Goal: Transaction & Acquisition: Obtain resource

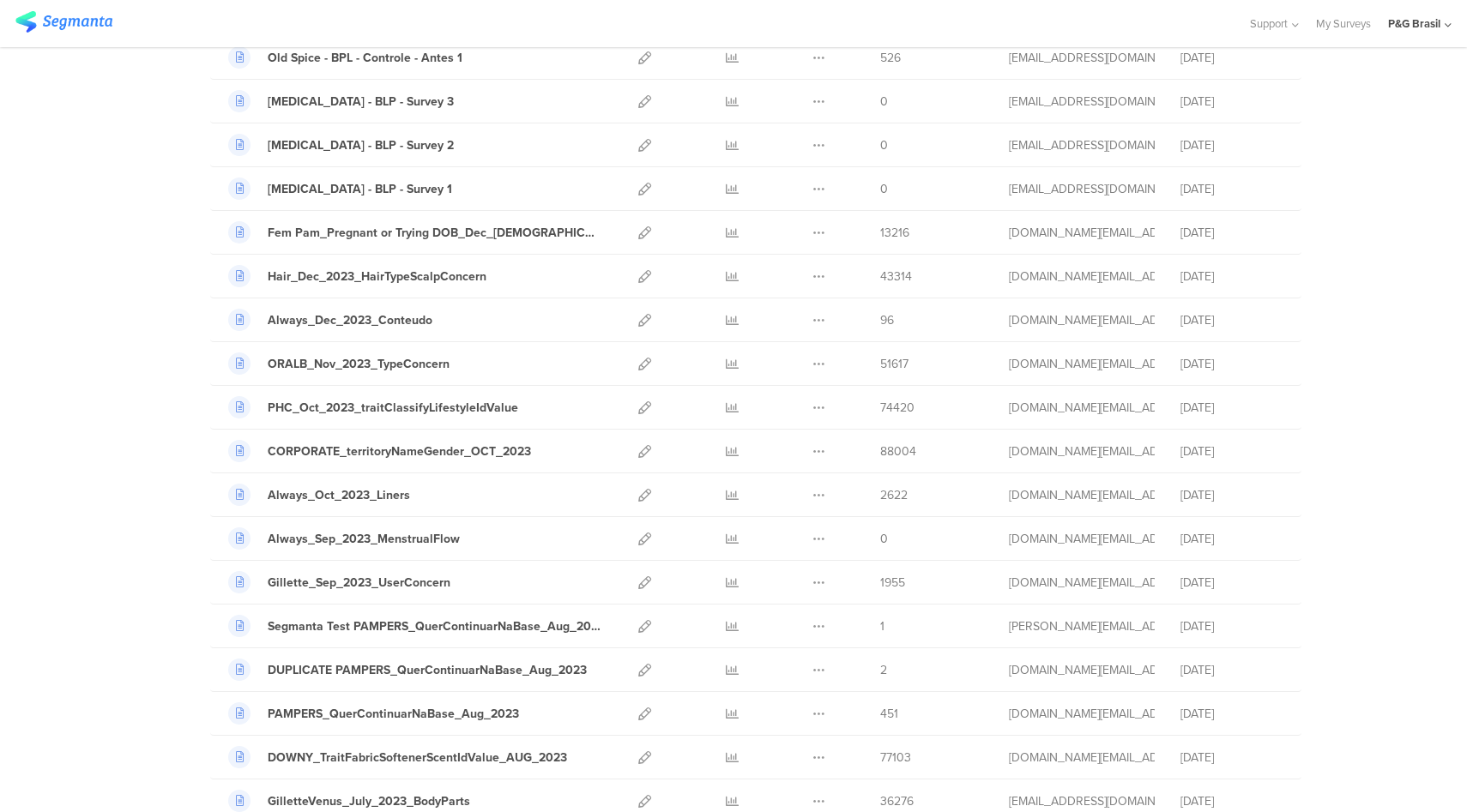
scroll to position [1783, 0]
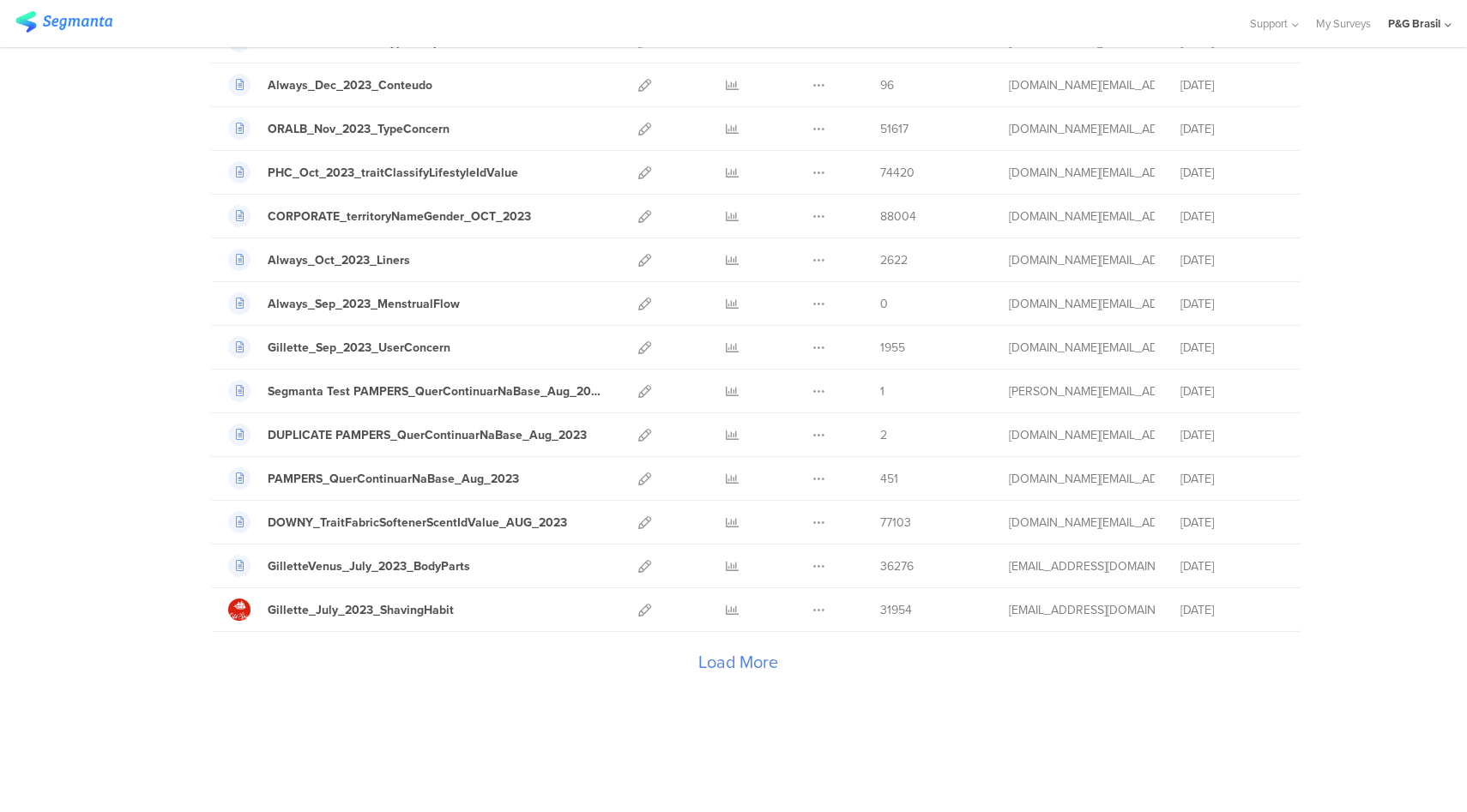
click at [726, 668] on div "Load More" at bounding box center [737, 666] width 1055 height 68
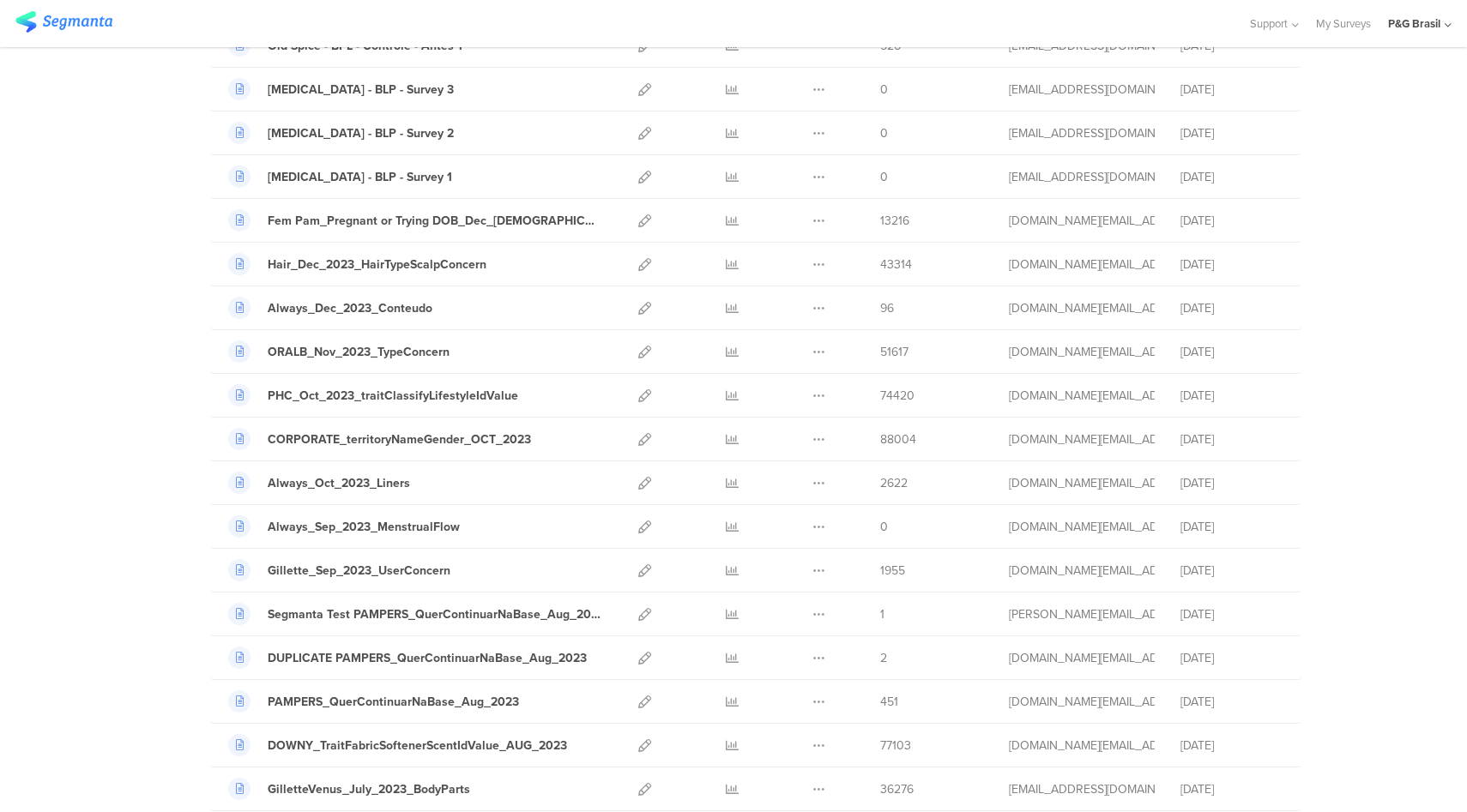
scroll to position [1547, 0]
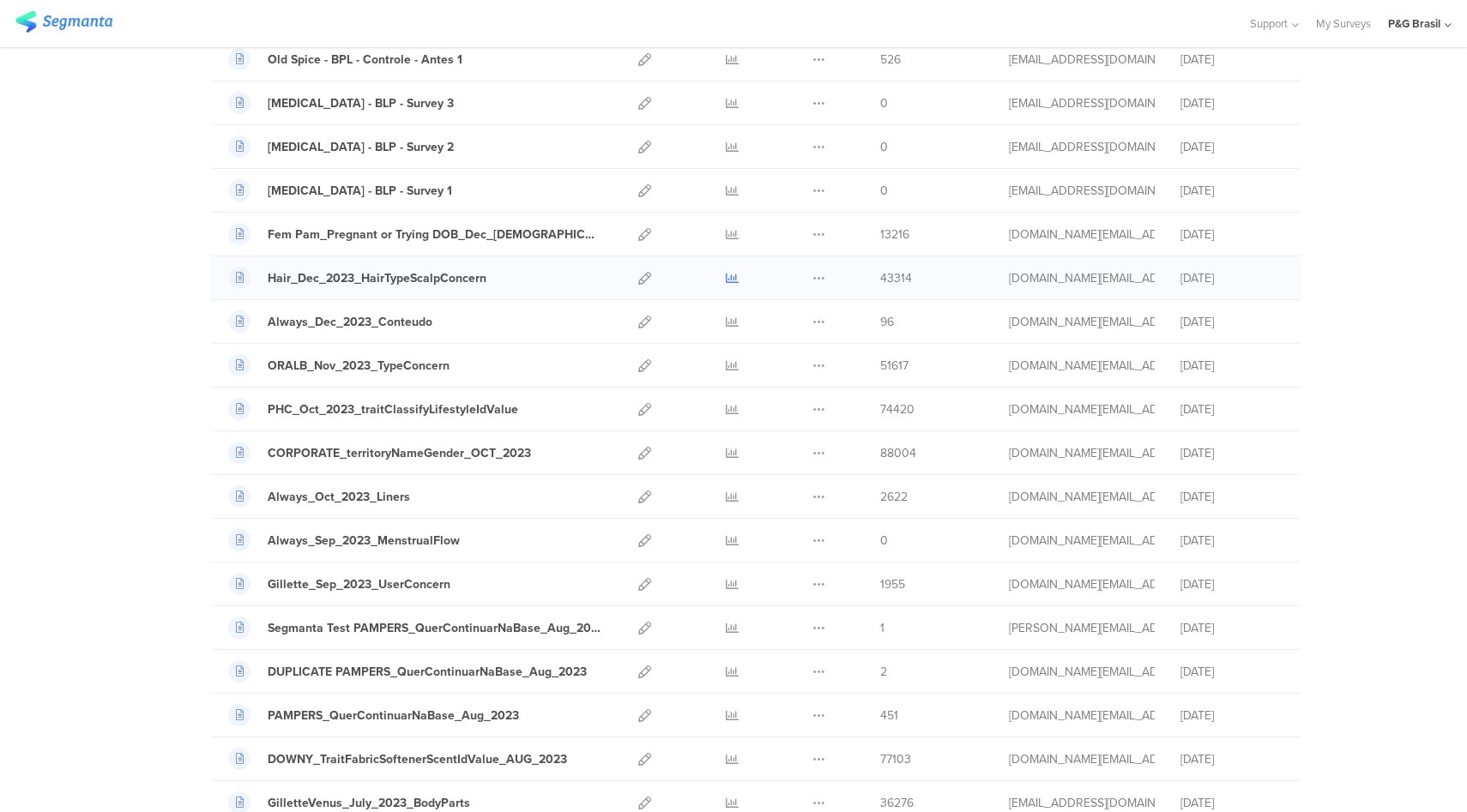
click at [730, 277] on icon at bounding box center [733, 278] width 13 height 13
click at [644, 278] on icon at bounding box center [644, 278] width 13 height 13
click at [1429, 25] on div "P&G Brasil" at bounding box center [1414, 23] width 53 height 16
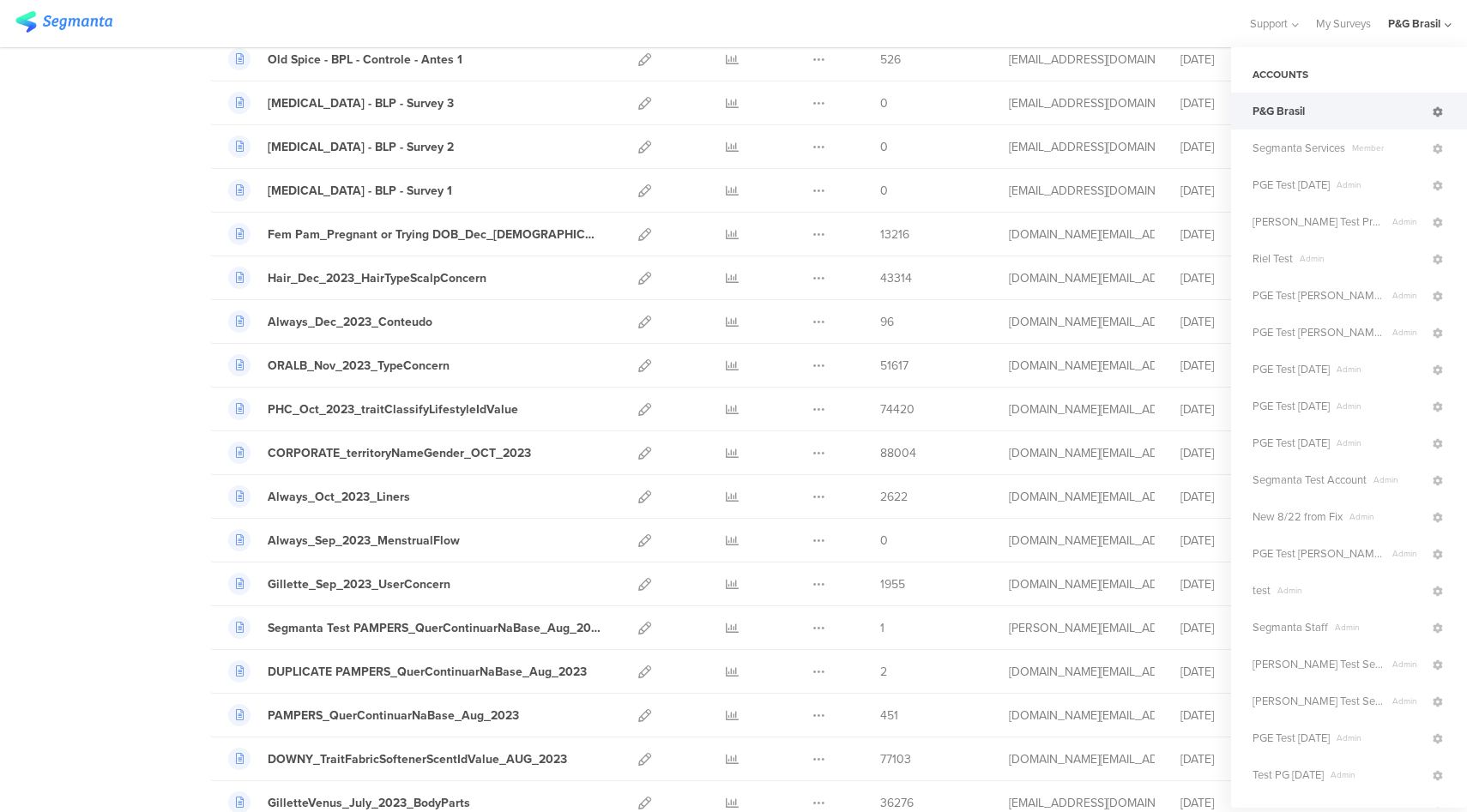
click at [1432, 116] on icon at bounding box center [1437, 112] width 10 height 10
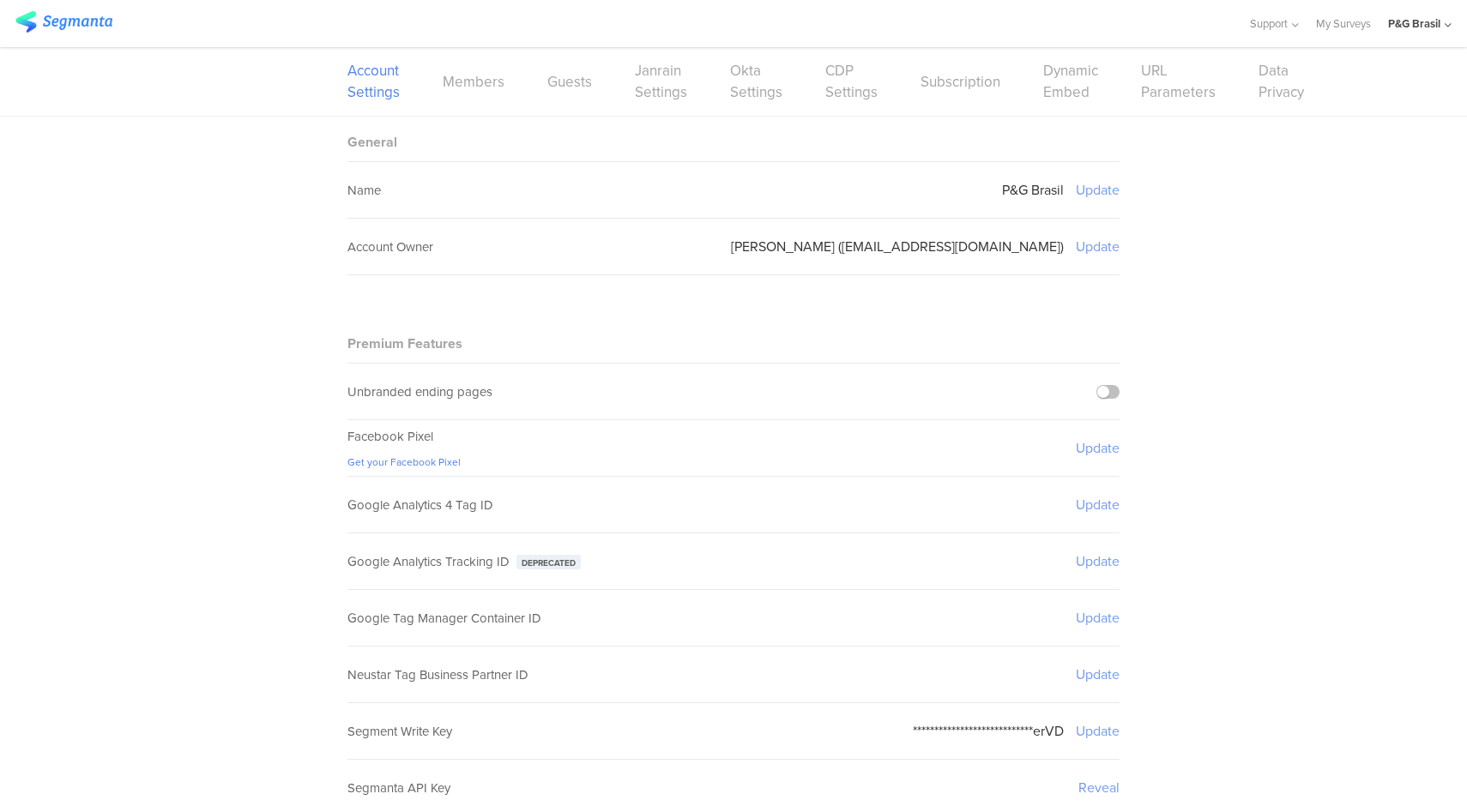
click at [839, 86] on link "CDP Settings" at bounding box center [852, 82] width 53 height 43
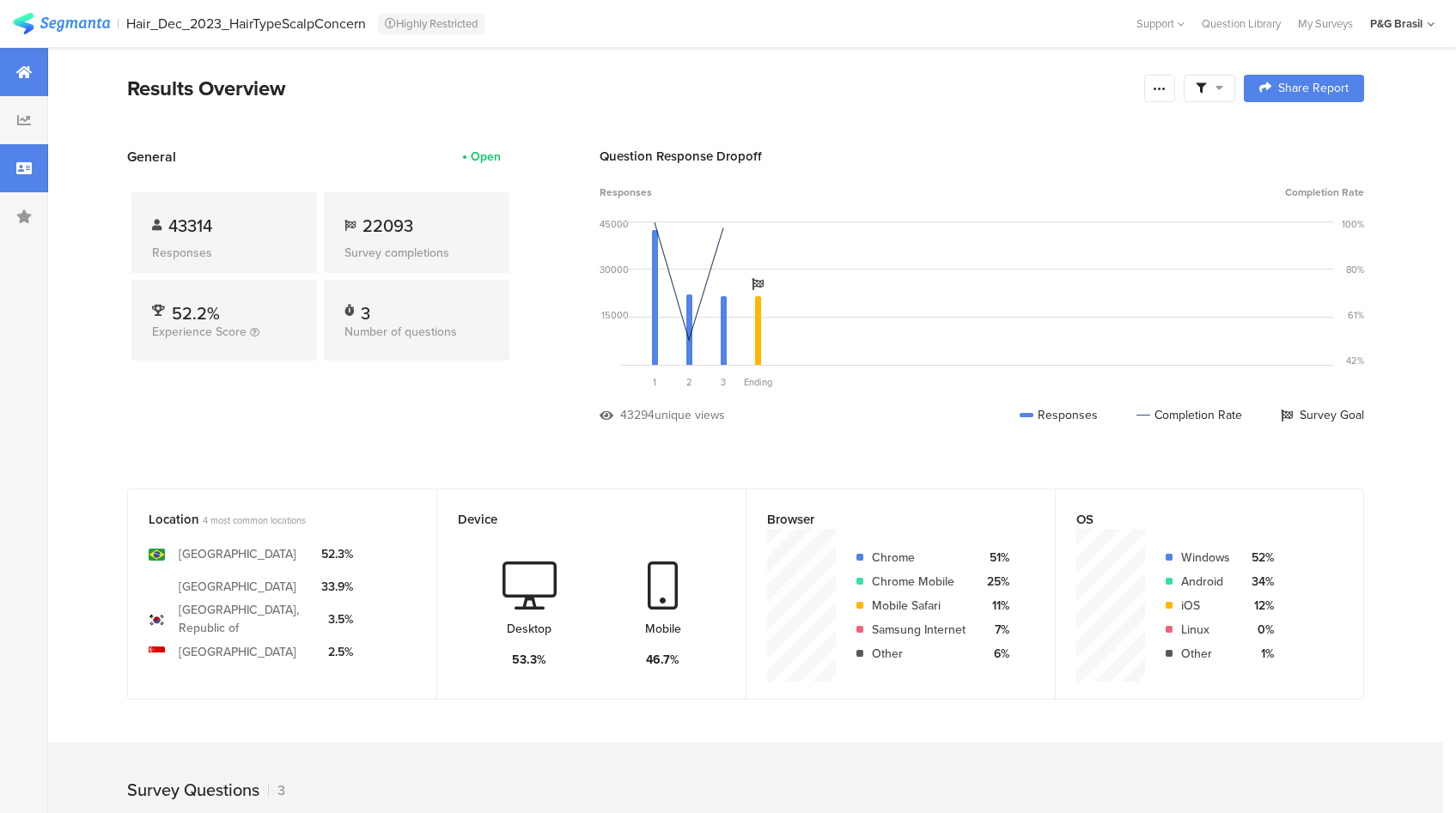
click at [31, 164] on icon at bounding box center [23, 168] width 15 height 14
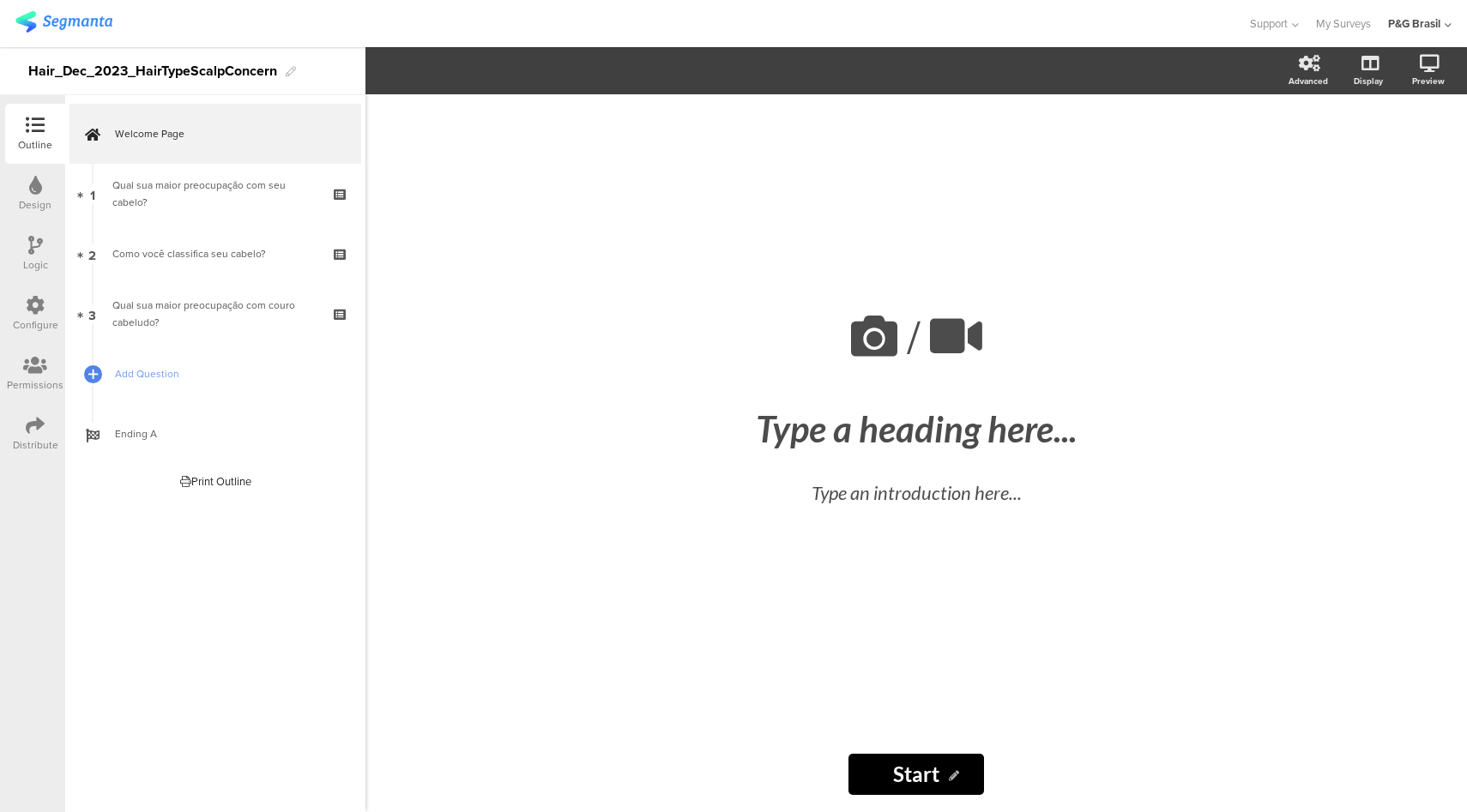
click at [38, 437] on div at bounding box center [35, 427] width 19 height 22
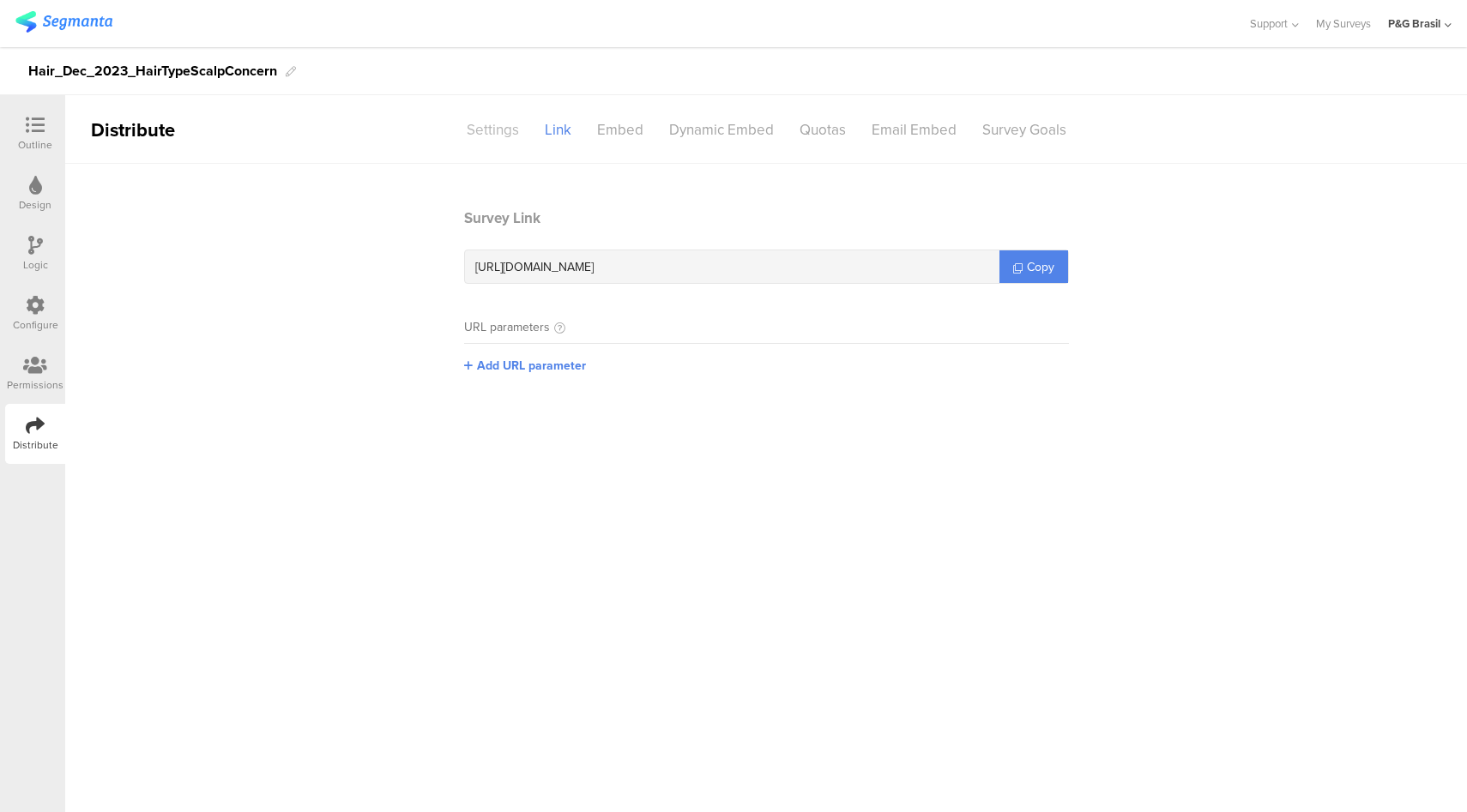
click at [489, 138] on div "Settings" at bounding box center [492, 130] width 78 height 30
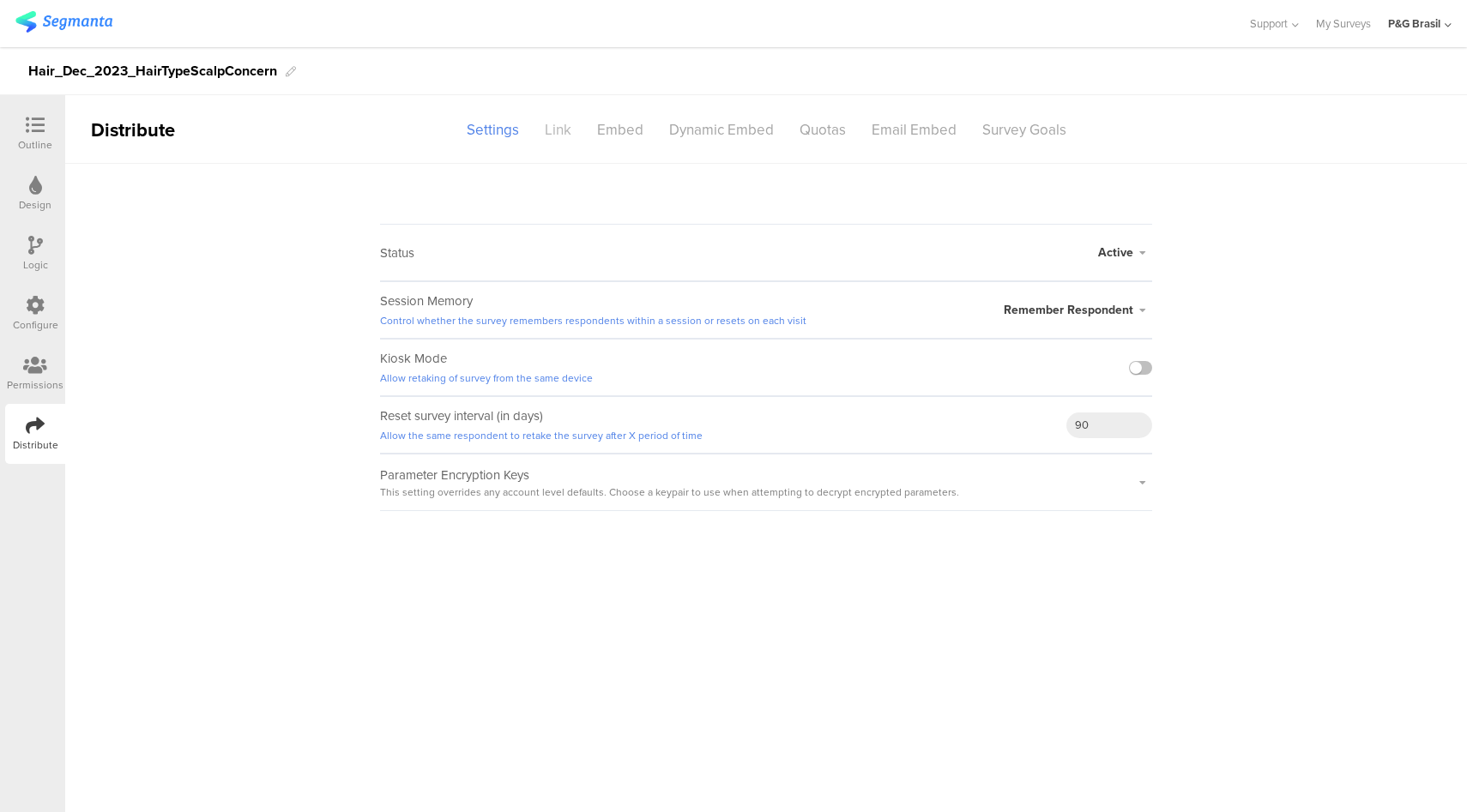
click at [564, 132] on div "Link" at bounding box center [558, 130] width 53 height 30
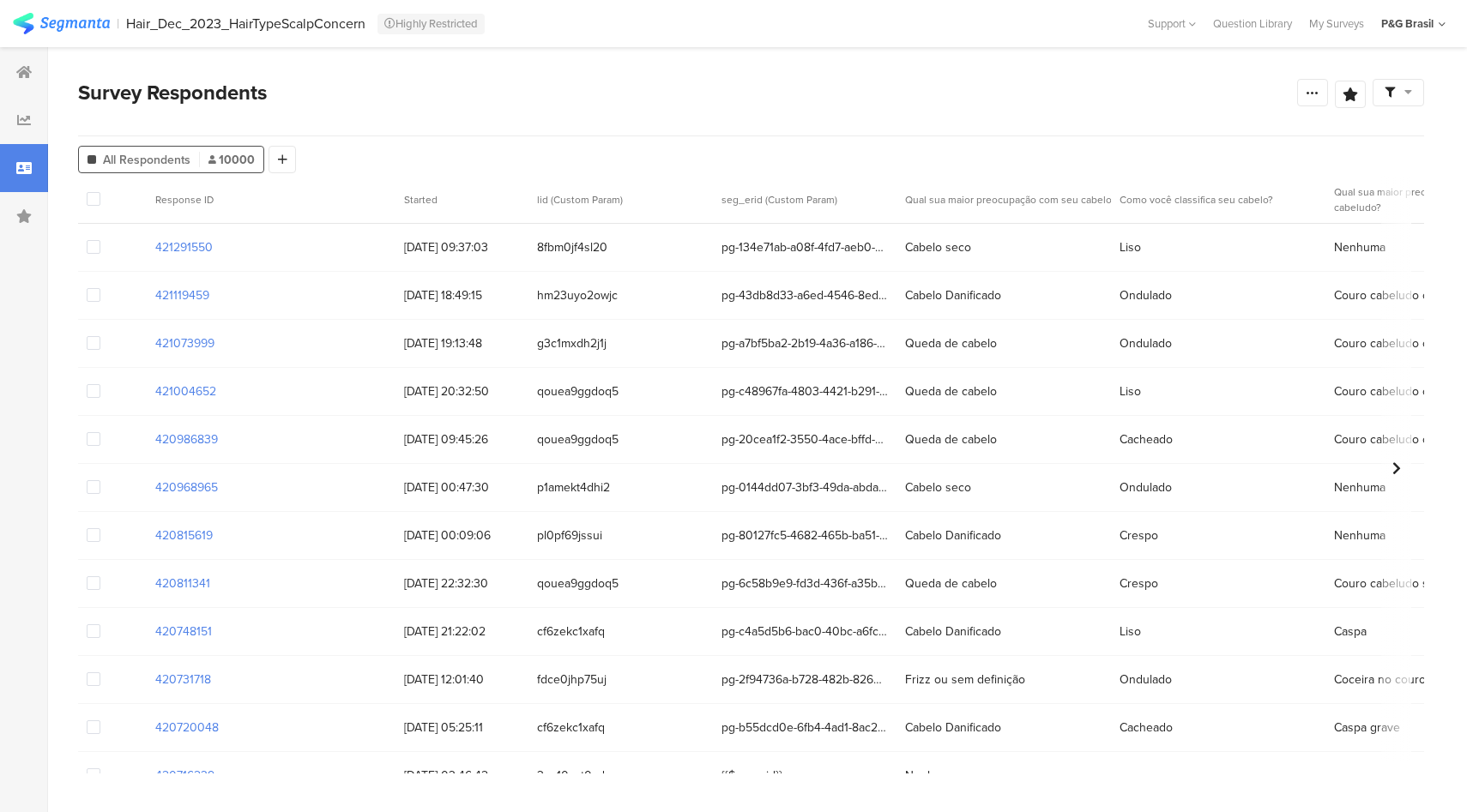
drag, startPoint x: 217, startPoint y: 248, endPoint x: 147, endPoint y: 248, distance: 70.0
click at [147, 248] on div "421291550" at bounding box center [270, 247] width 249 height 35
copy section "421291550"
click at [1310, 101] on div at bounding box center [1312, 92] width 31 height 27
click at [1311, 86] on icon at bounding box center [1312, 92] width 14 height 14
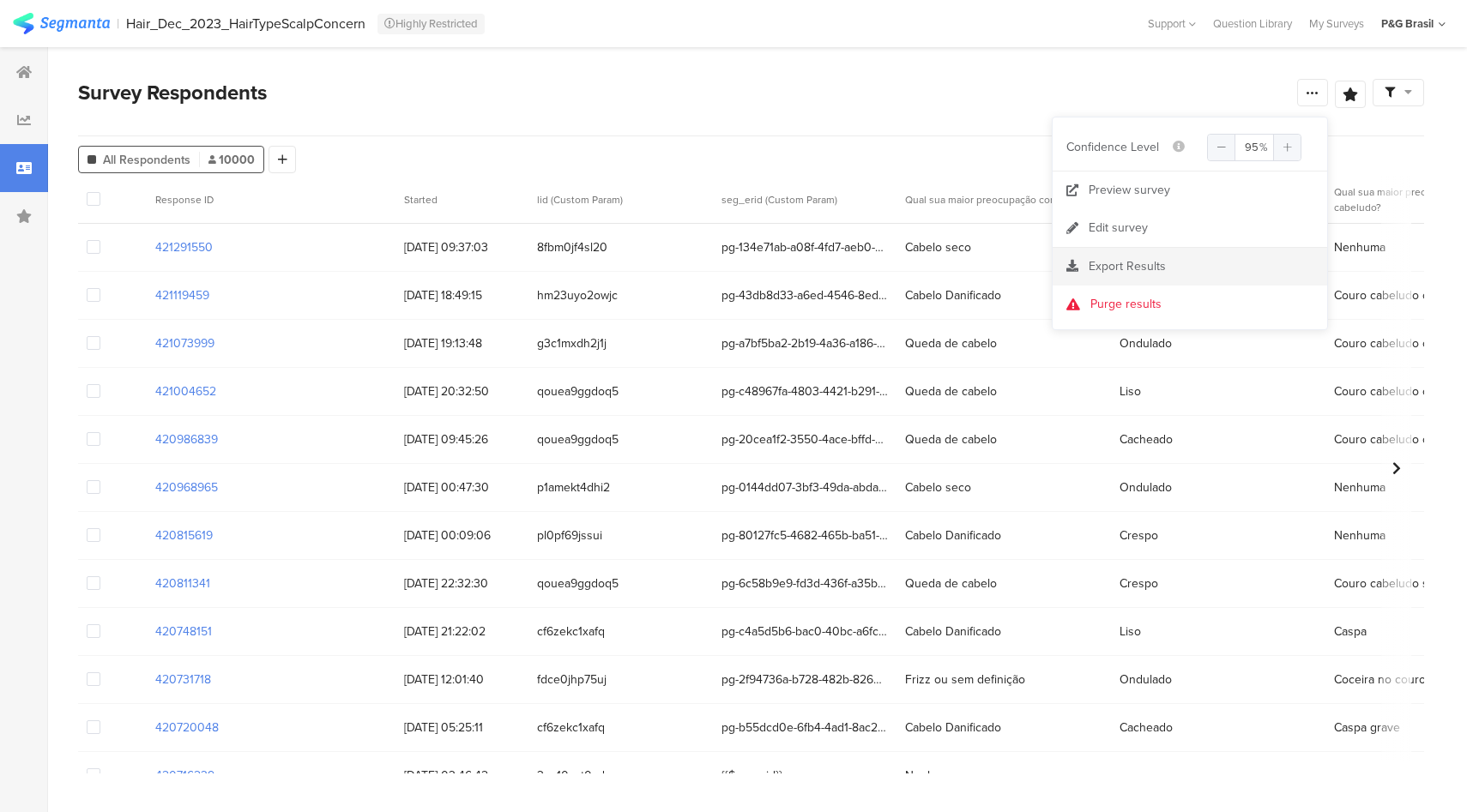
click at [1157, 270] on span "Export Results" at bounding box center [1127, 265] width 77 height 18
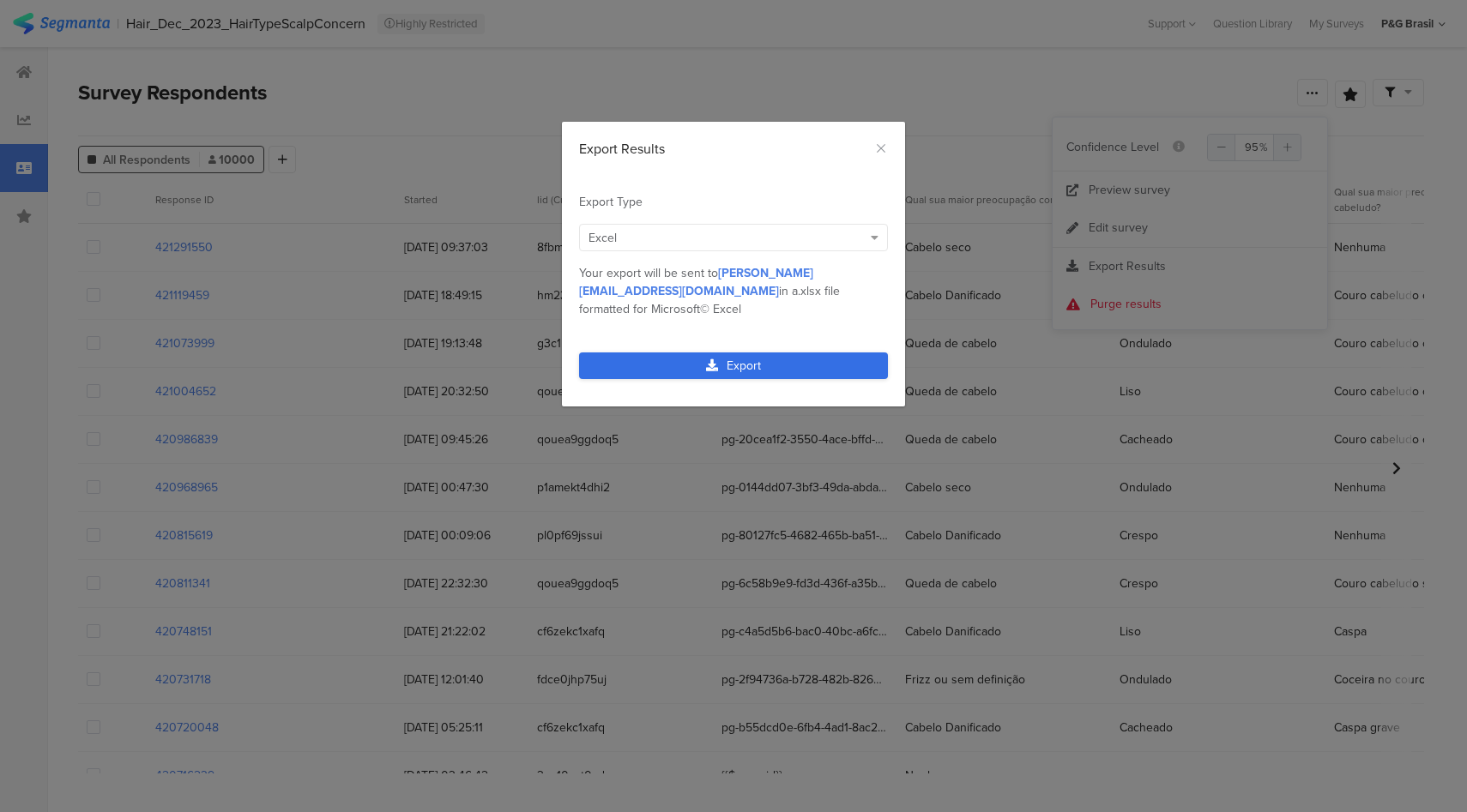
click at [727, 353] on link "Export" at bounding box center [733, 366] width 309 height 26
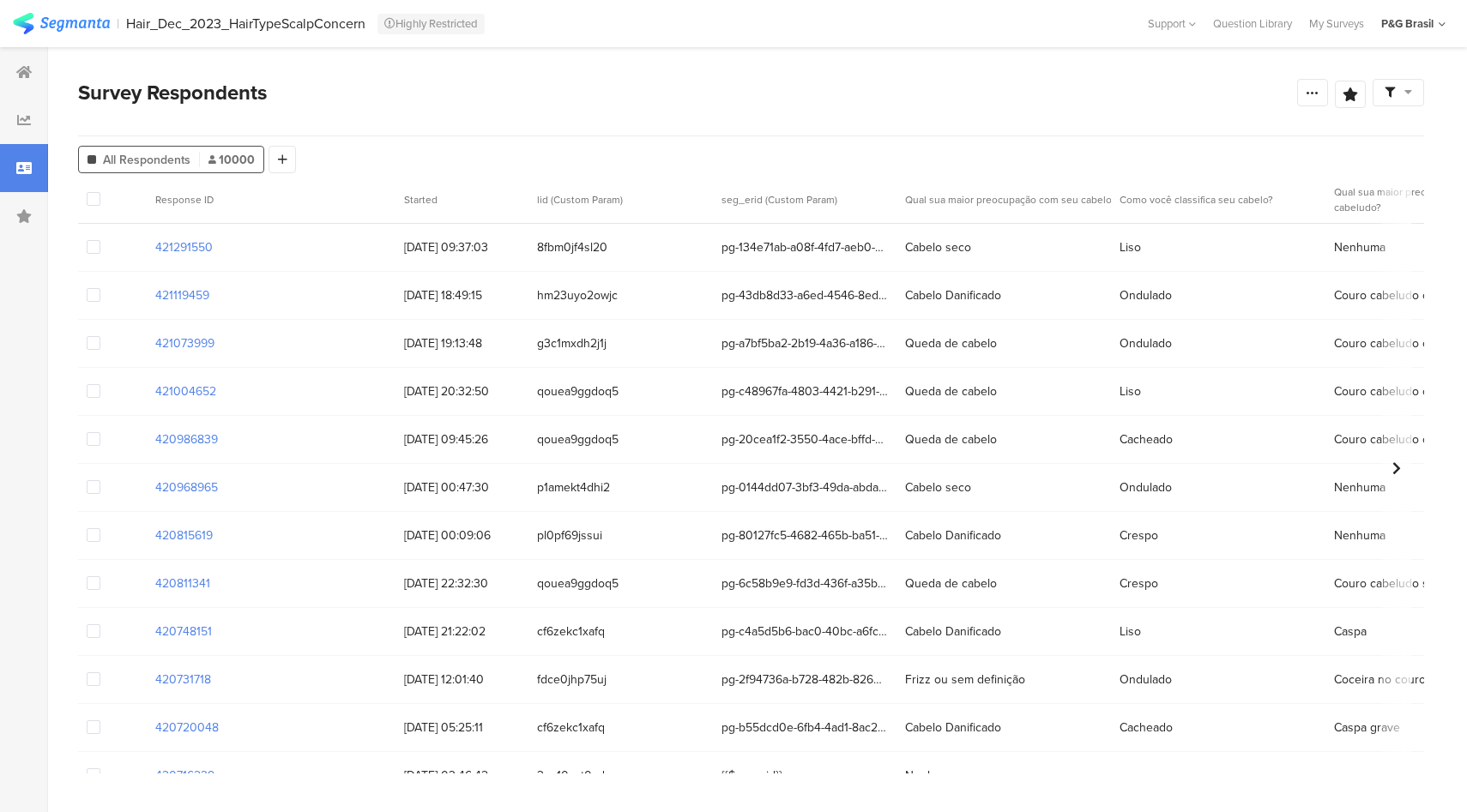
click at [186, 236] on div "421291550" at bounding box center [270, 247] width 249 height 35
click at [186, 247] on section "421291550" at bounding box center [184, 247] width 57 height 18
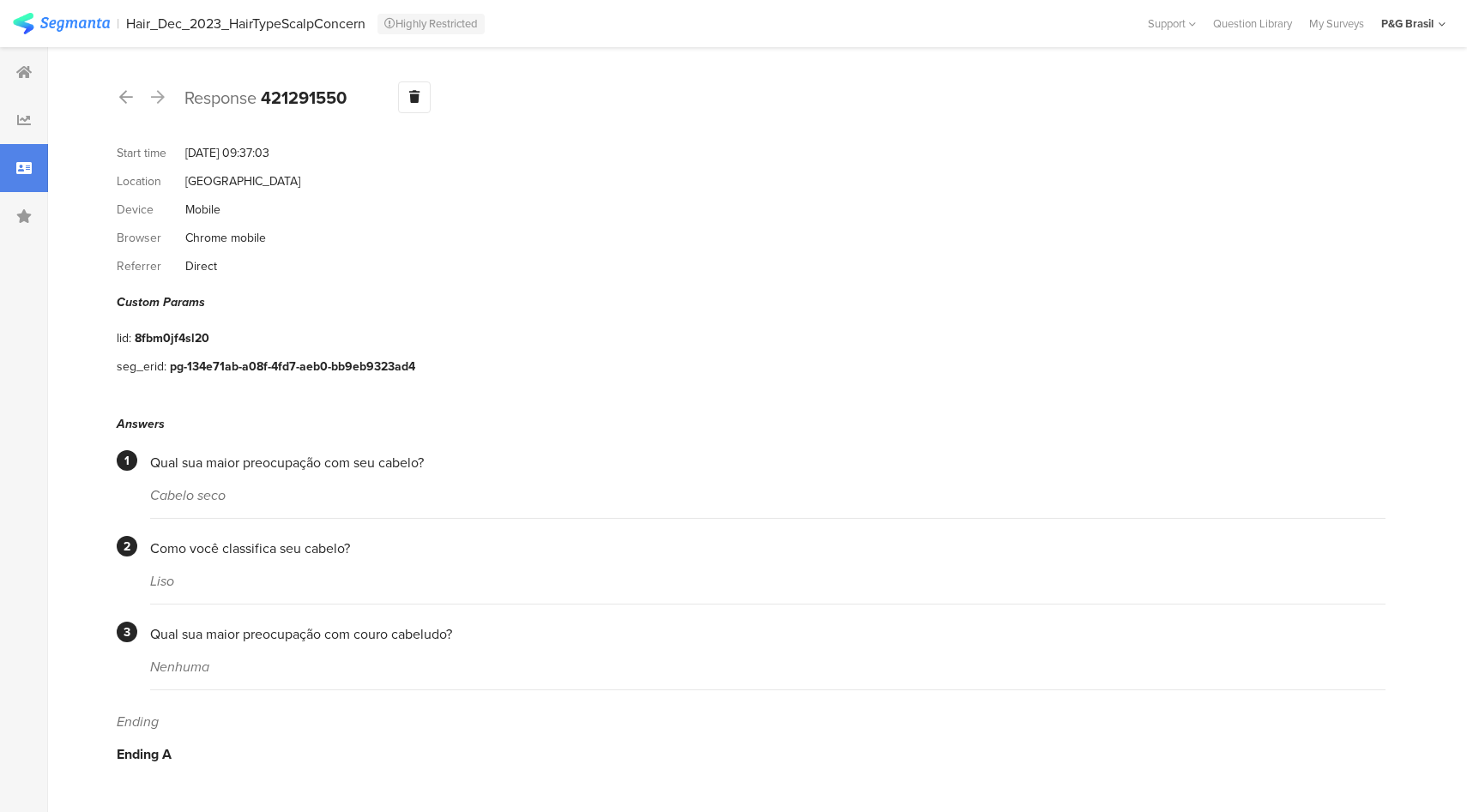
click at [15, 180] on div at bounding box center [23, 168] width 48 height 48
click at [298, 101] on b "420186045" at bounding box center [305, 98] width 89 height 25
copy b "420186045"
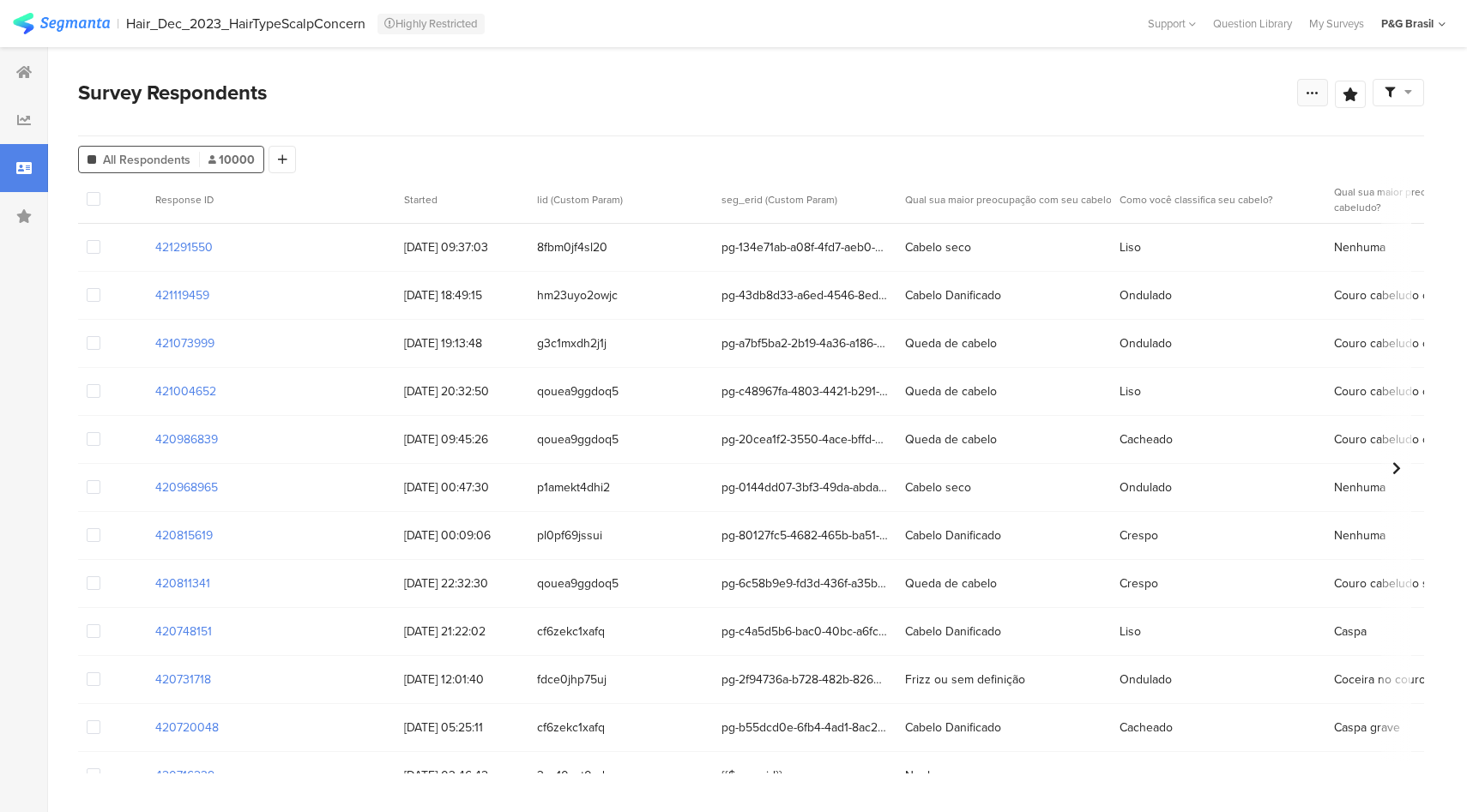
click at [1311, 102] on div at bounding box center [1312, 92] width 31 height 27
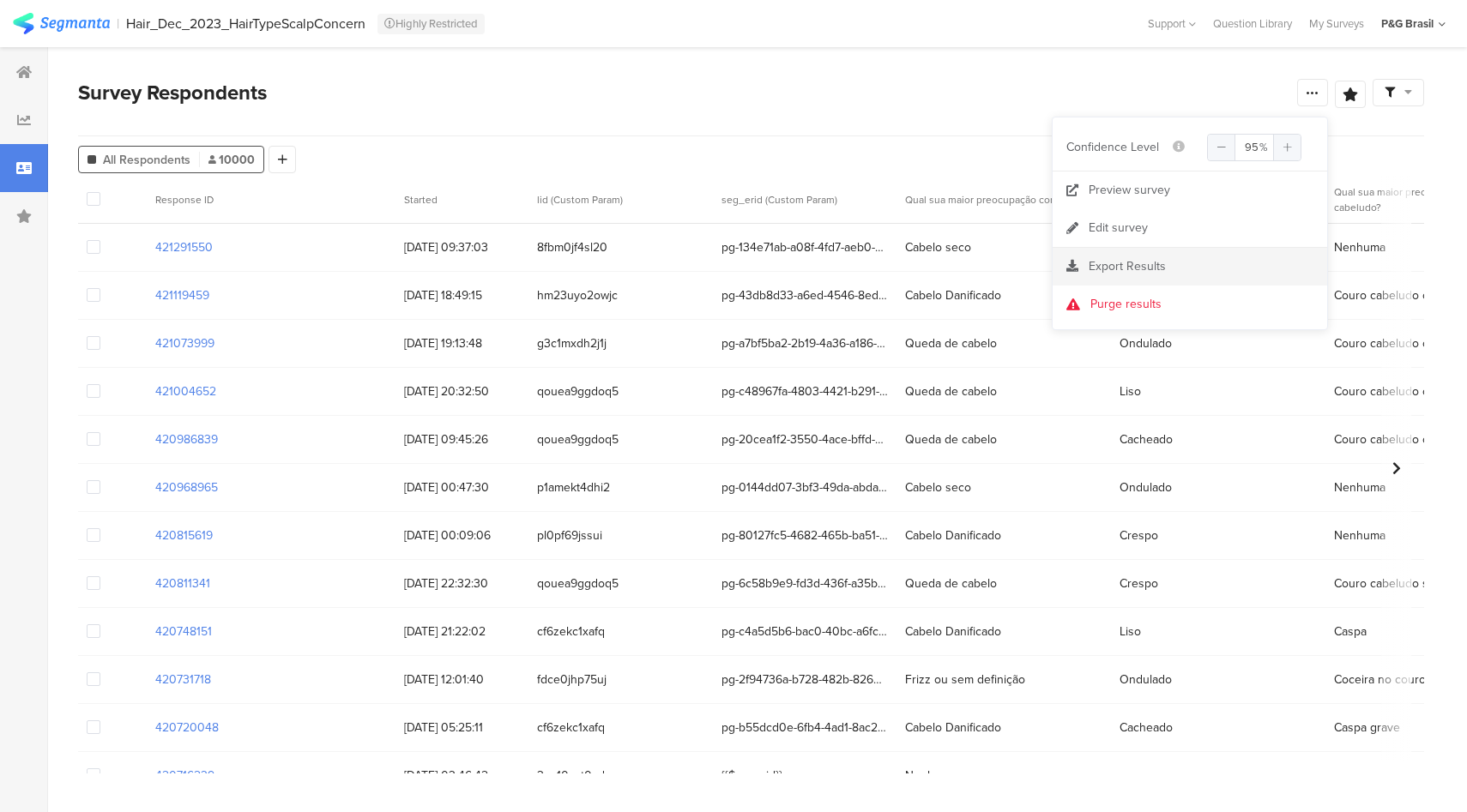
click at [1111, 269] on span "Export Results" at bounding box center [1127, 265] width 77 height 18
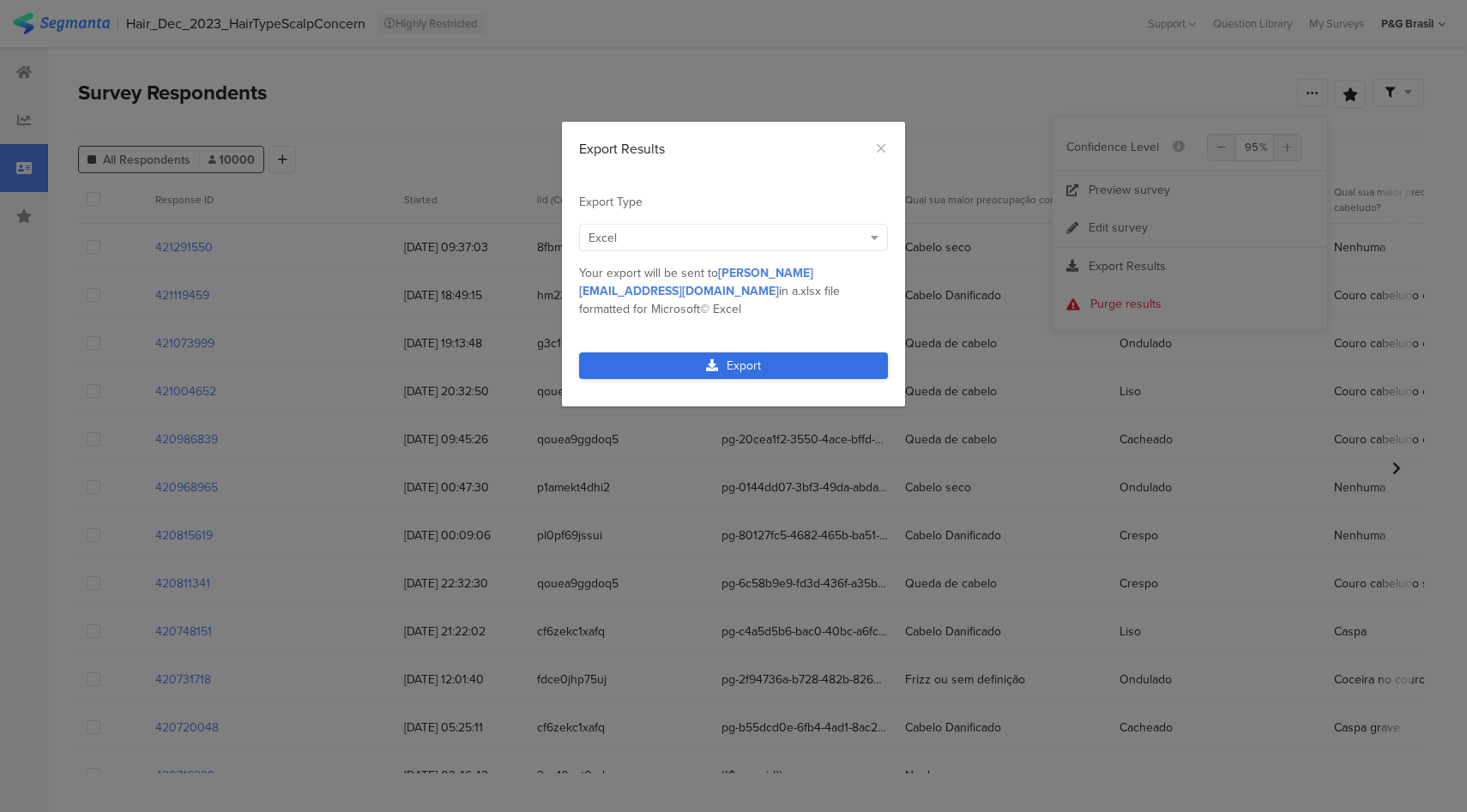
click at [691, 353] on link "Export" at bounding box center [733, 366] width 309 height 26
